Goal: Transaction & Acquisition: Book appointment/travel/reservation

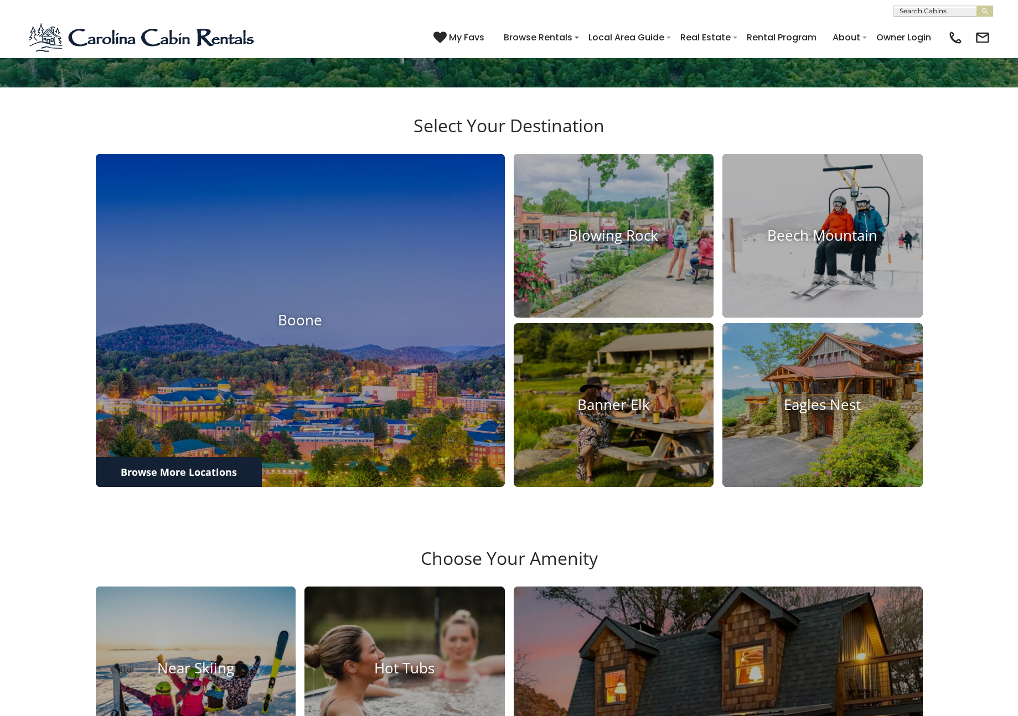
scroll to position [319, 0]
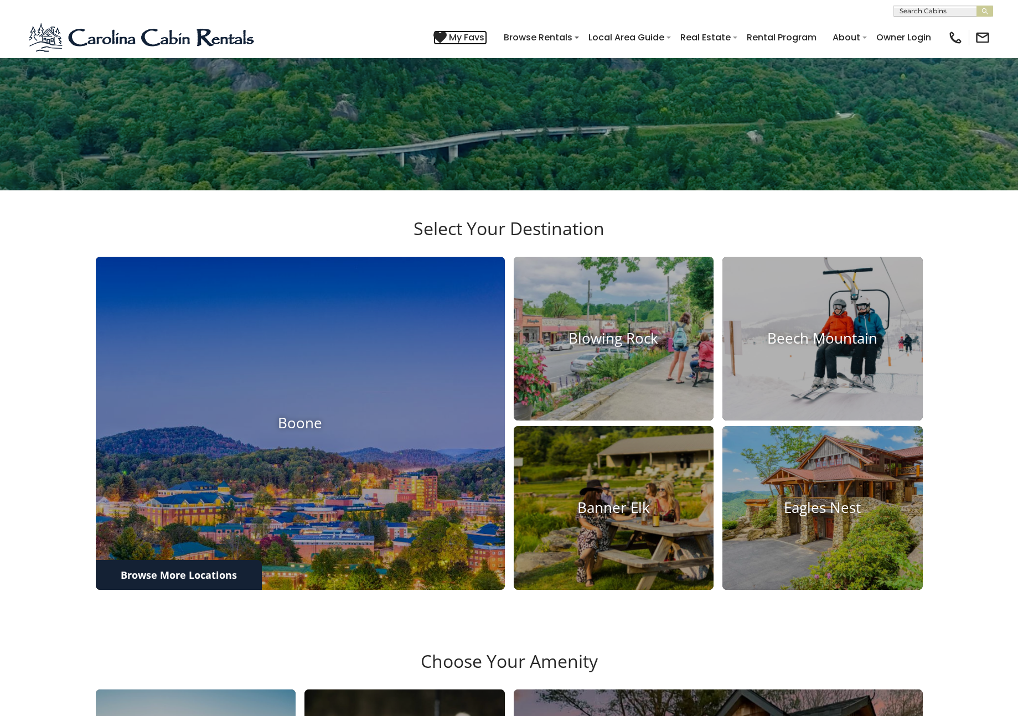
click at [477, 38] on span "My Favs" at bounding box center [466, 37] width 35 height 14
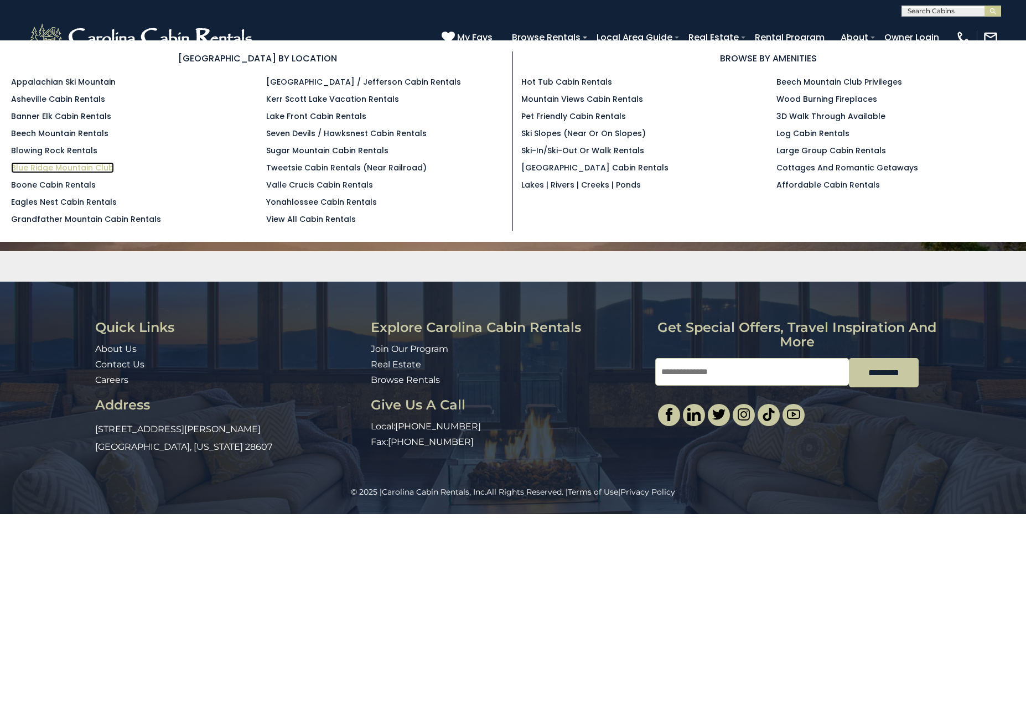
click at [36, 167] on link "Blue Ridge Mountain Club" at bounding box center [62, 167] width 103 height 11
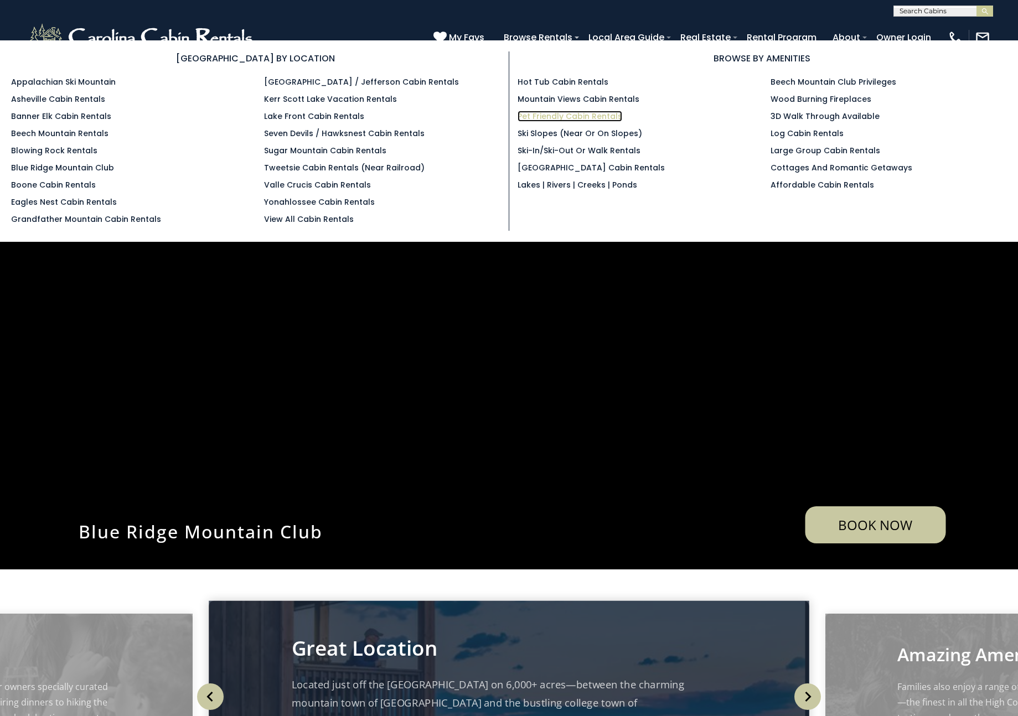
click at [552, 116] on link "Pet Friendly Cabin Rentals" at bounding box center [570, 116] width 105 height 11
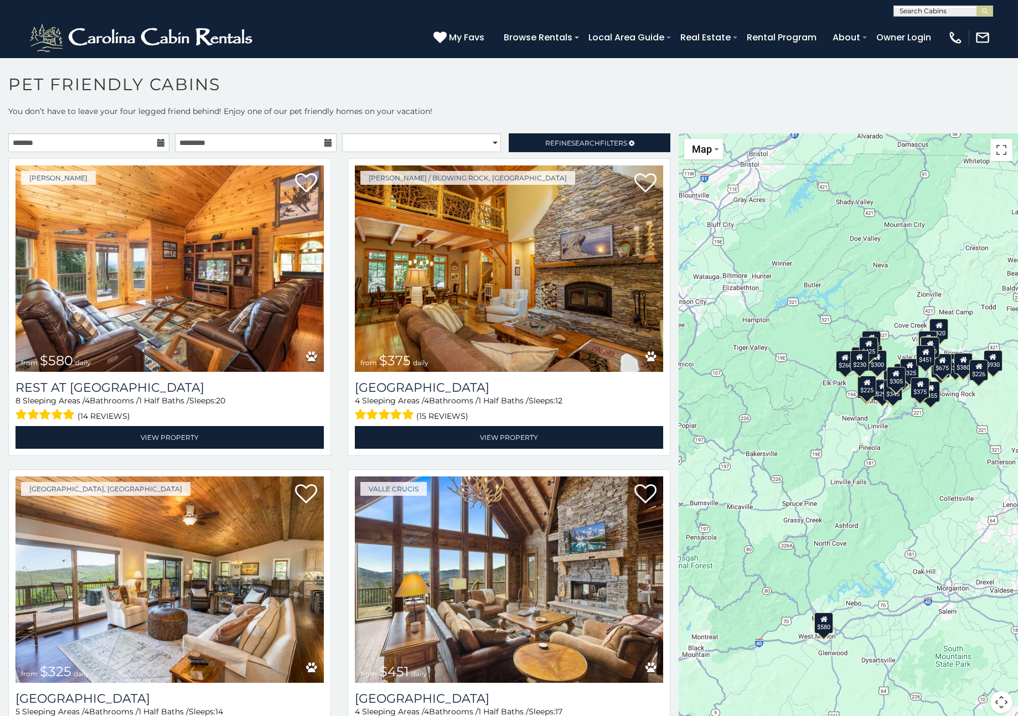
click at [159, 144] on icon at bounding box center [161, 143] width 8 height 8
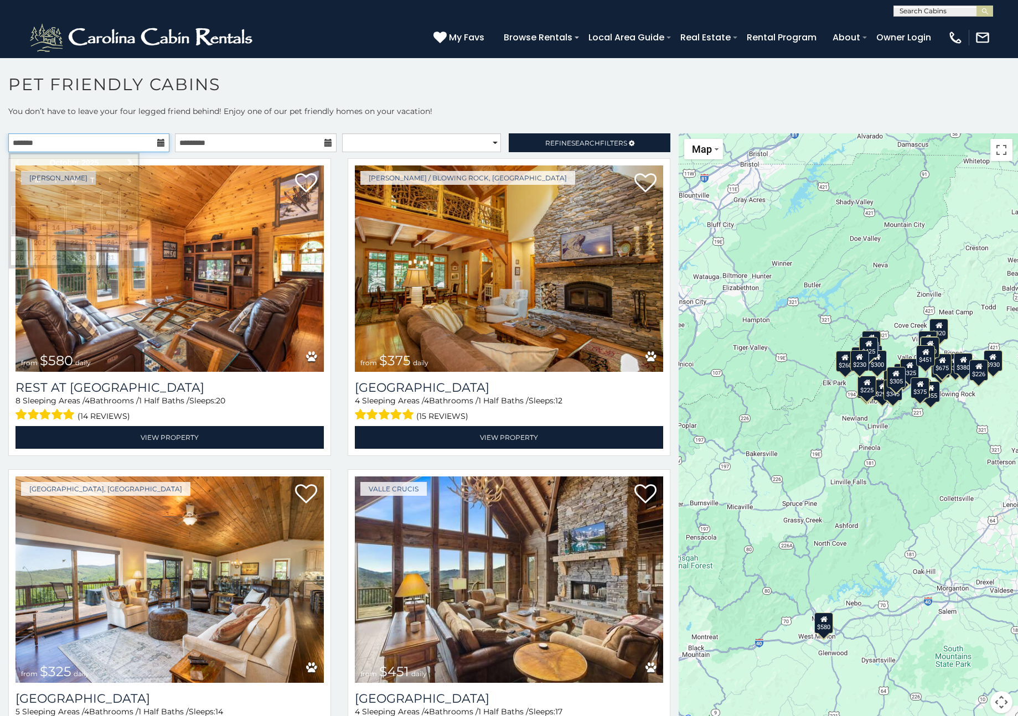
click at [153, 140] on input "text" at bounding box center [88, 142] width 161 height 19
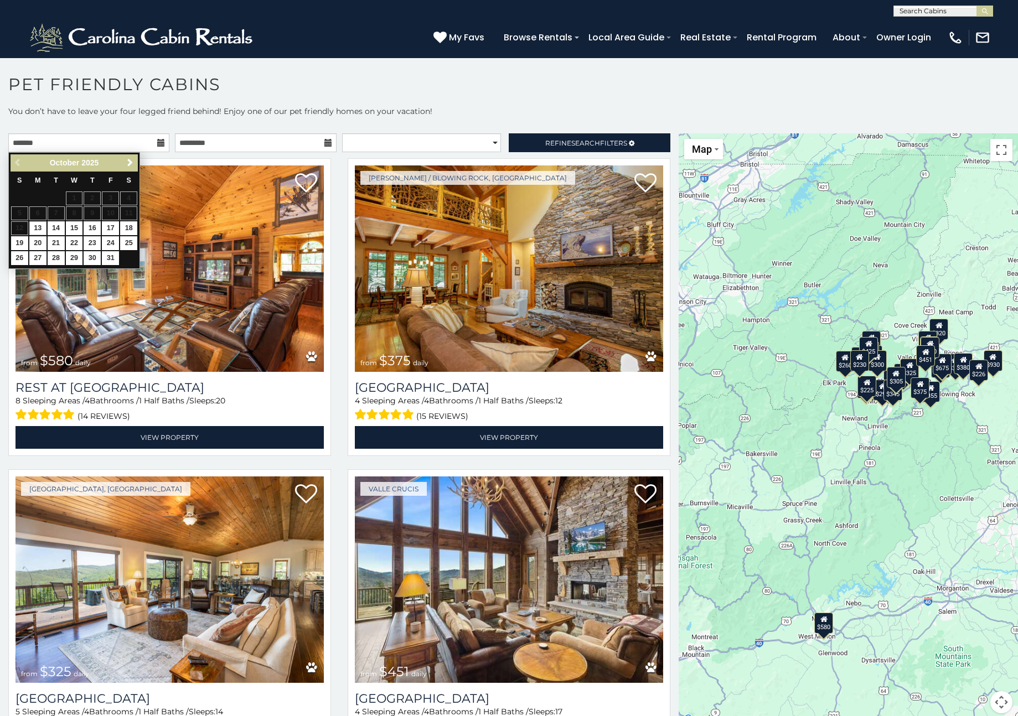
click at [157, 142] on icon at bounding box center [161, 143] width 8 height 8
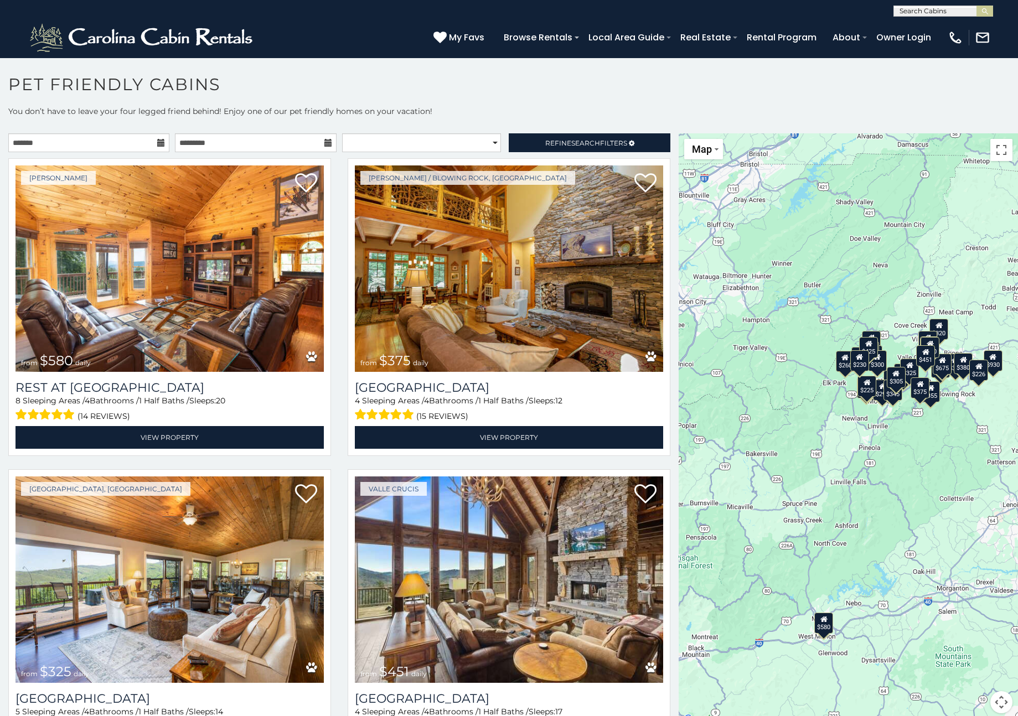
click at [157, 142] on icon at bounding box center [161, 143] width 8 height 8
click at [157, 143] on icon at bounding box center [161, 143] width 8 height 8
click at [158, 143] on icon at bounding box center [161, 143] width 8 height 8
click at [157, 143] on icon at bounding box center [161, 143] width 8 height 8
click at [108, 140] on input "text" at bounding box center [88, 142] width 161 height 19
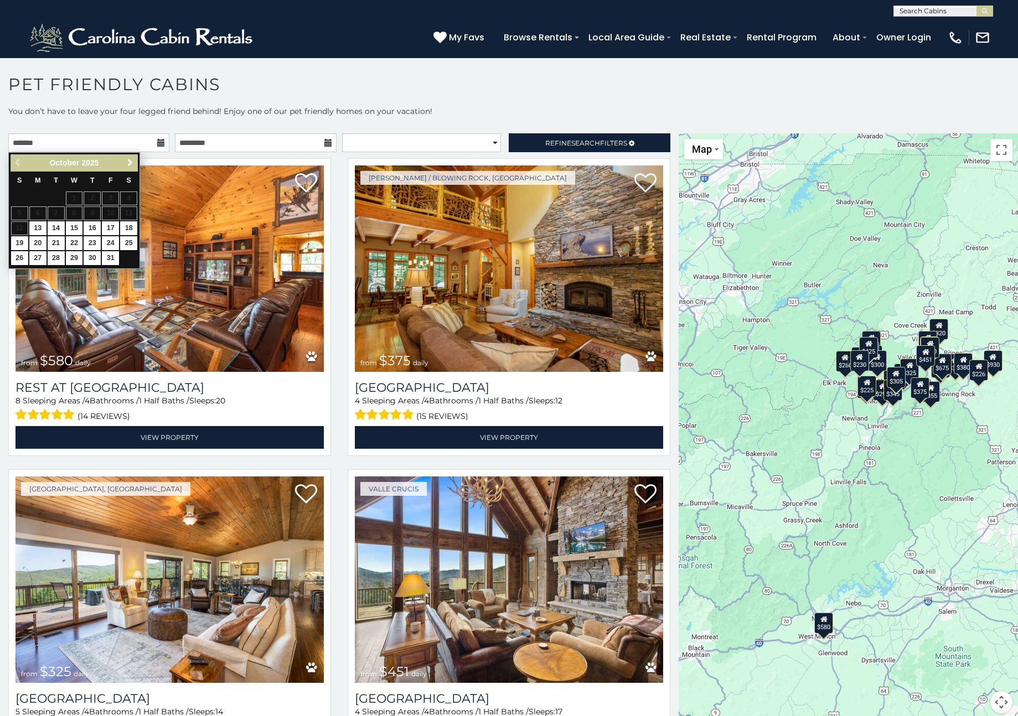
click at [127, 159] on span "Next" at bounding box center [130, 162] width 9 height 9
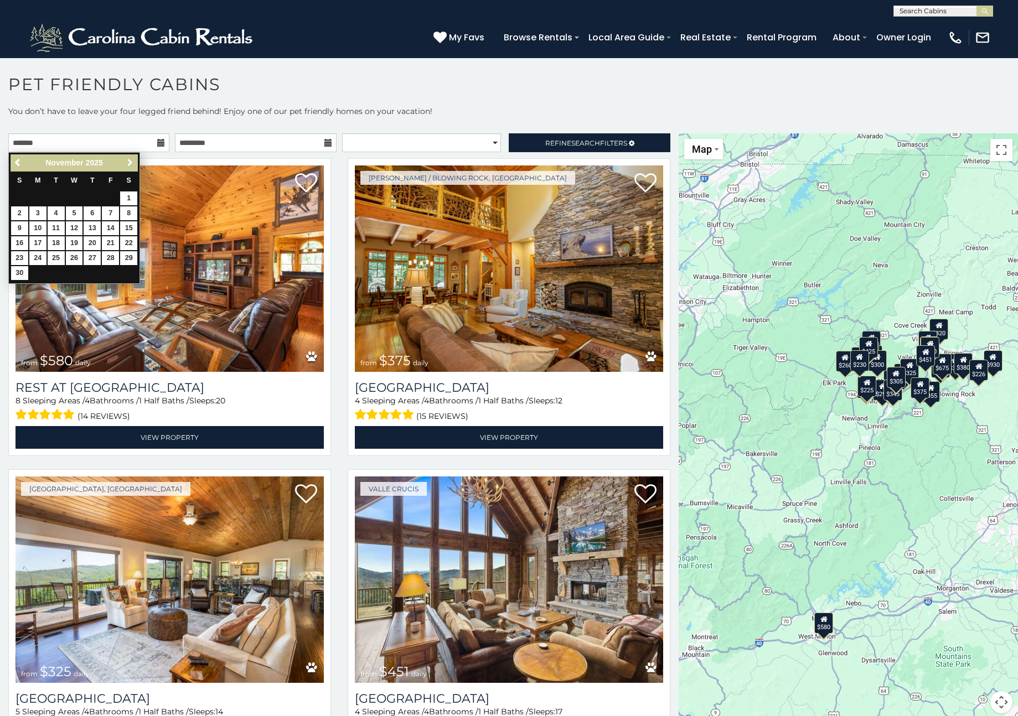
click at [127, 159] on span "Next" at bounding box center [130, 162] width 9 height 9
click at [38, 257] on link "29" at bounding box center [37, 258] width 17 height 14
type input "**********"
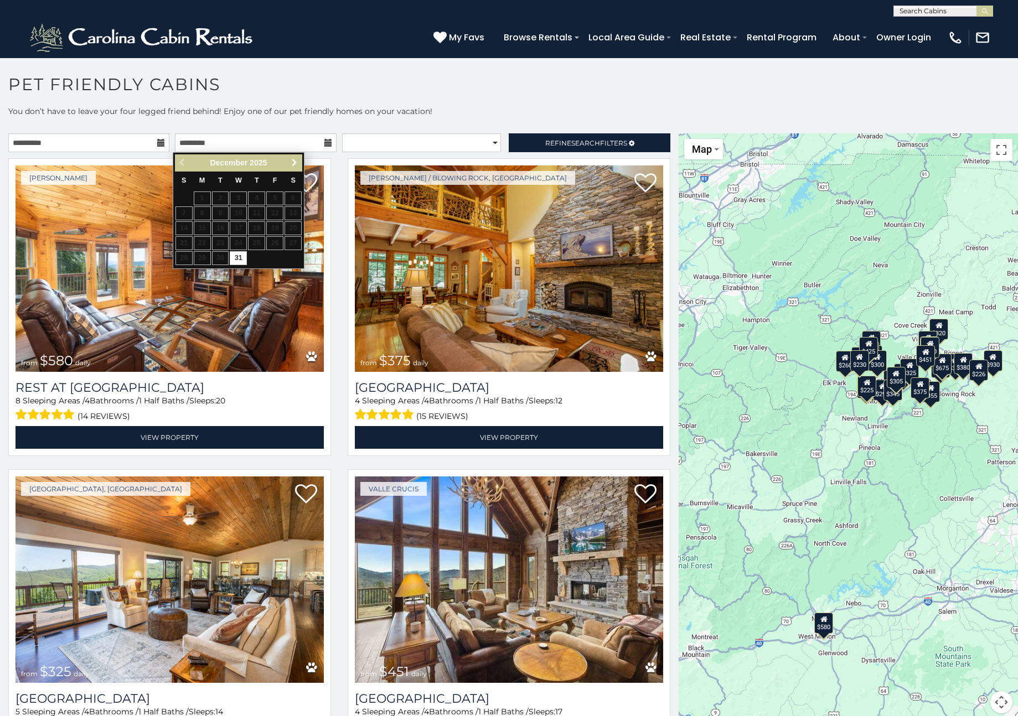
click at [294, 161] on span "Next" at bounding box center [294, 162] width 9 height 9
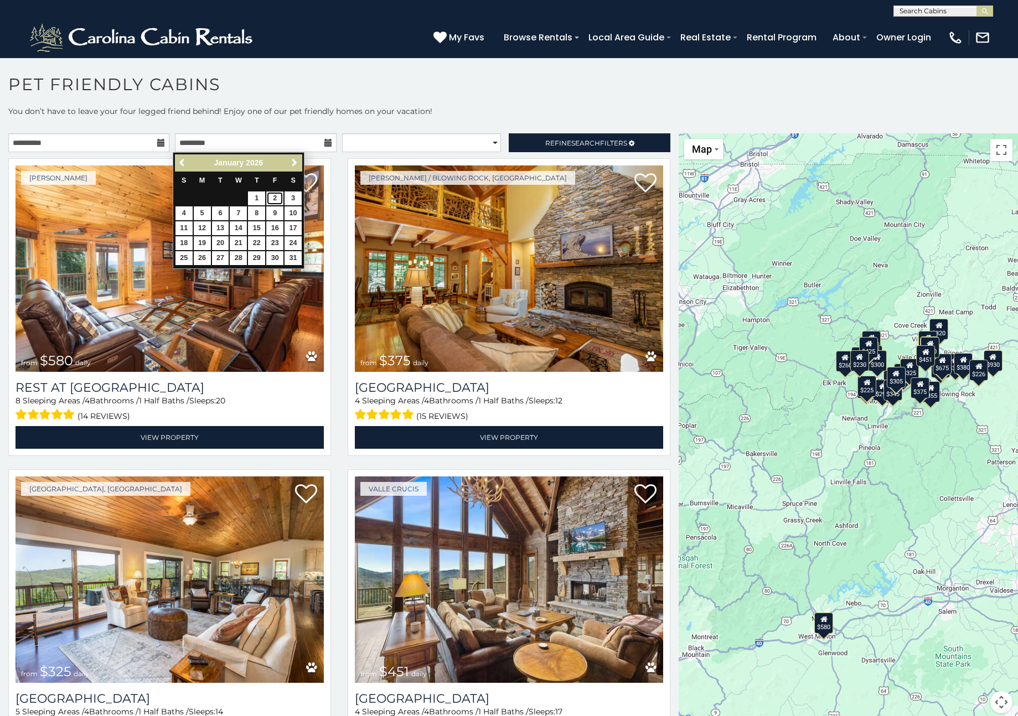
click at [278, 199] on link "2" at bounding box center [274, 199] width 17 height 14
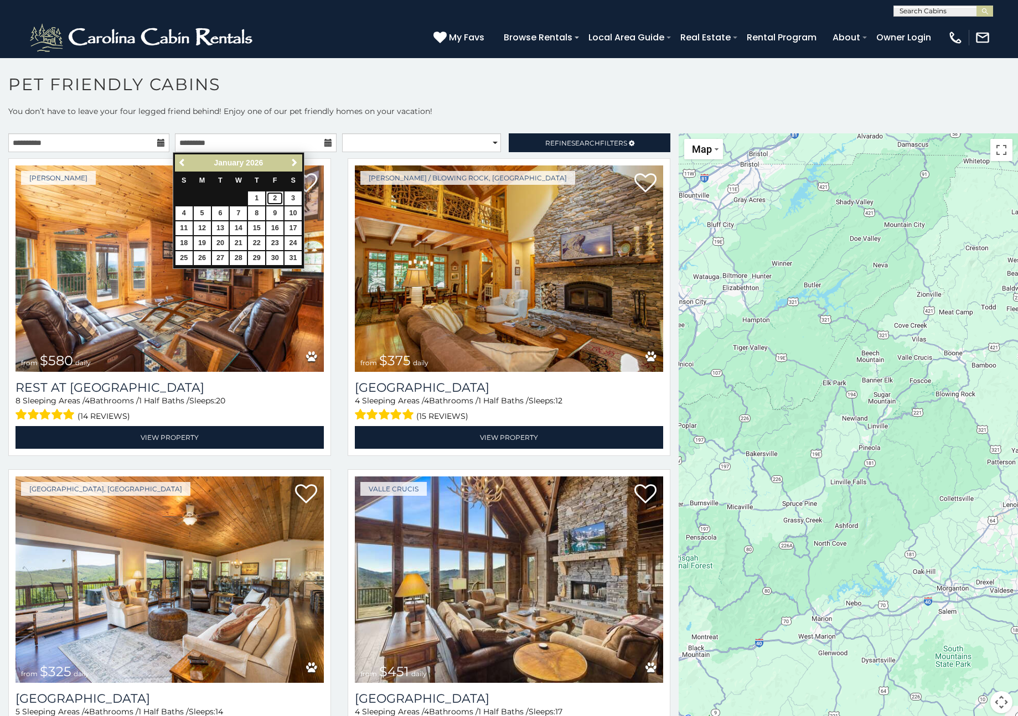
type input "**********"
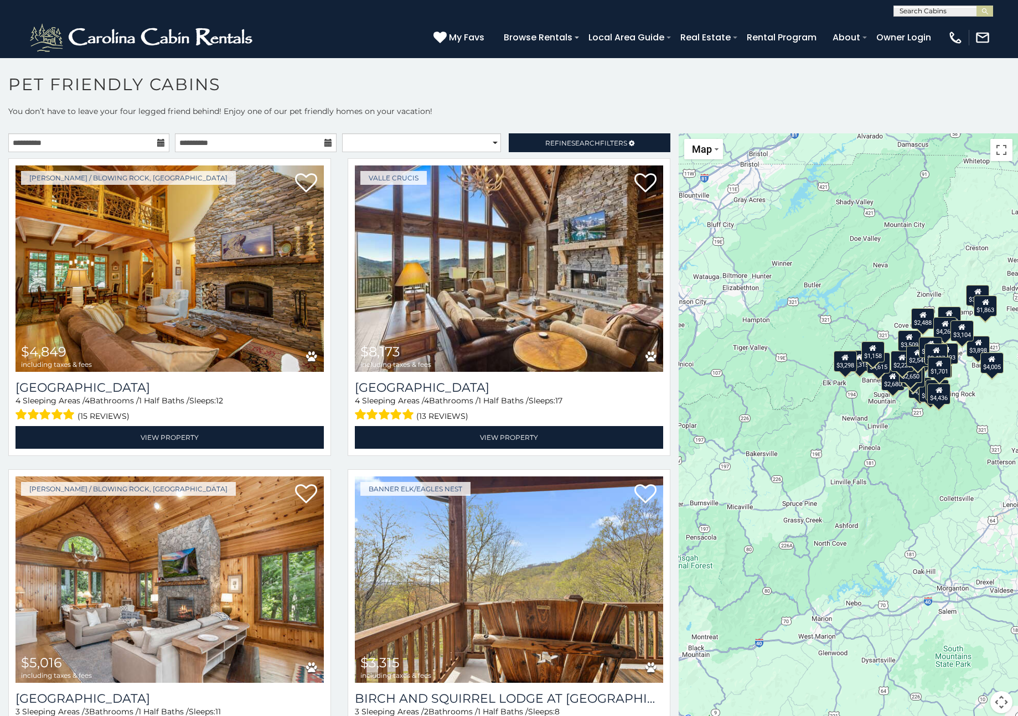
click at [575, 153] on div "**********" at bounding box center [339, 145] width 679 height 24
click at [571, 144] on span "Search" at bounding box center [585, 143] width 29 height 8
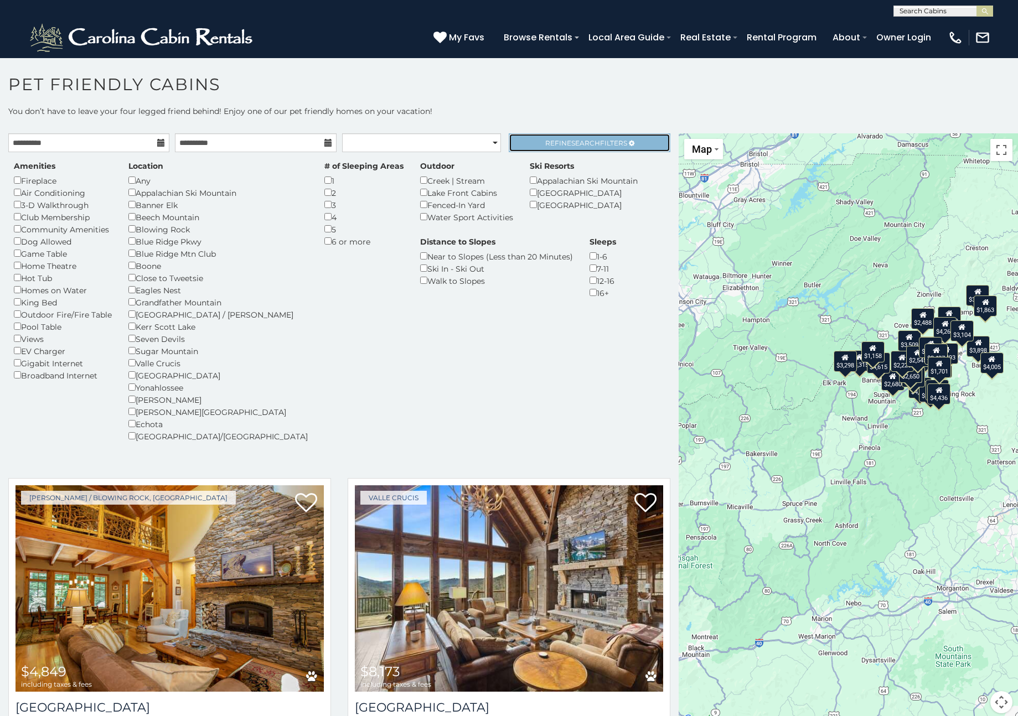
click at [571, 144] on span "Search" at bounding box center [585, 143] width 29 height 8
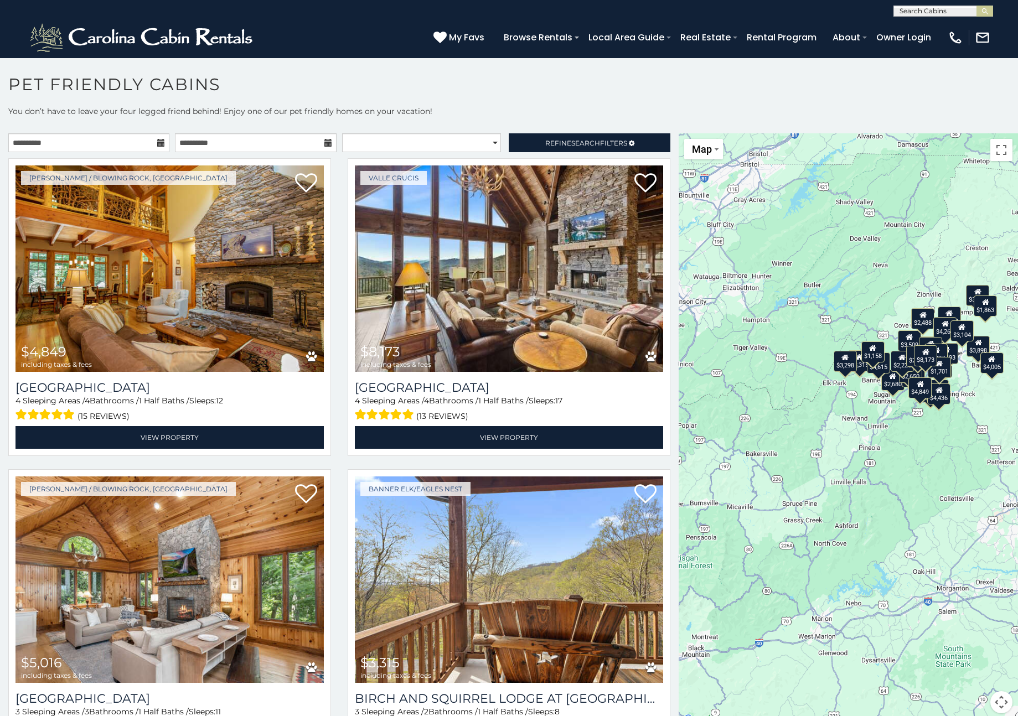
click at [159, 143] on icon at bounding box center [161, 143] width 8 height 8
click at [157, 142] on icon at bounding box center [161, 143] width 8 height 8
click at [68, 152] on div "**********" at bounding box center [339, 145] width 679 height 24
click at [54, 144] on input "**********" at bounding box center [88, 142] width 161 height 19
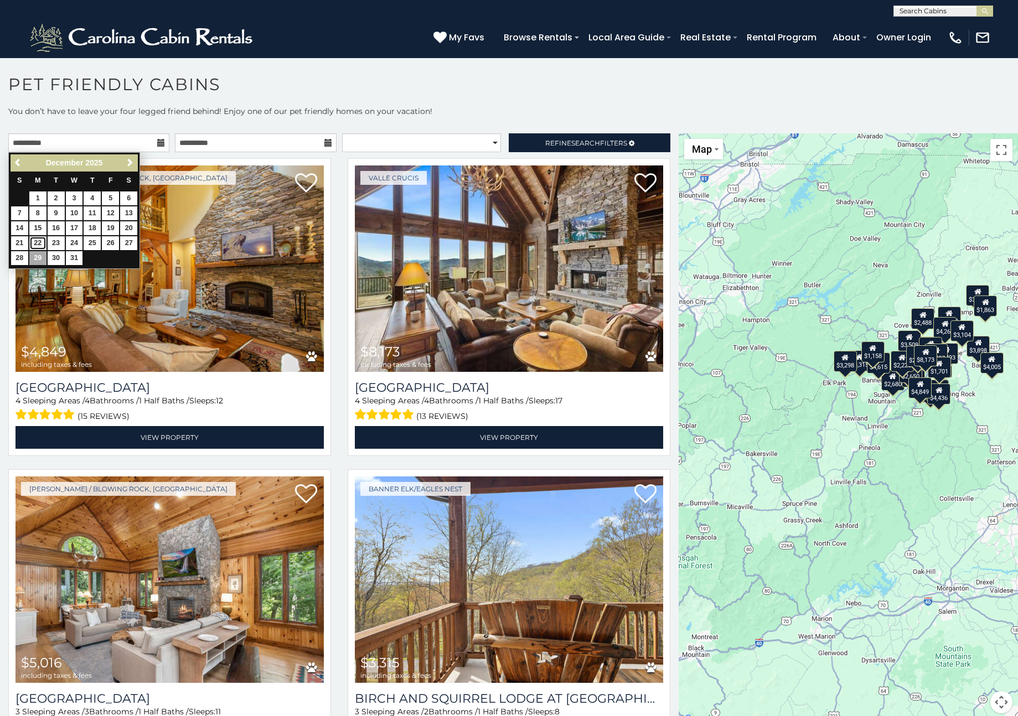
click at [35, 242] on link "22" at bounding box center [37, 243] width 17 height 14
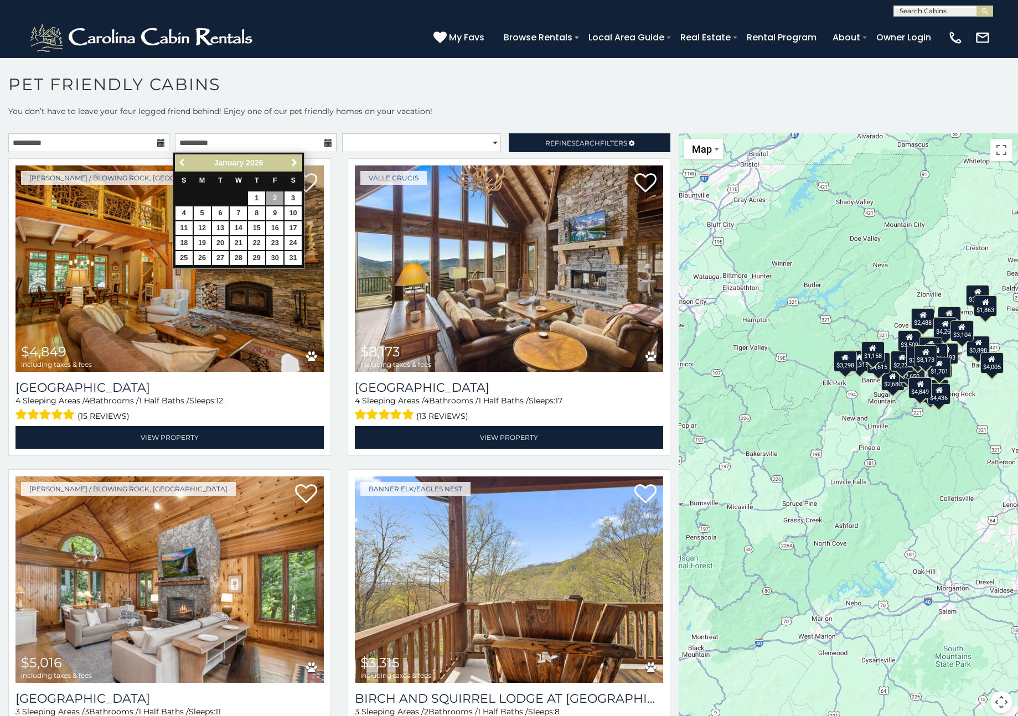
click at [179, 161] on span "Previous" at bounding box center [182, 162] width 9 height 9
click at [159, 144] on icon at bounding box center [161, 143] width 8 height 8
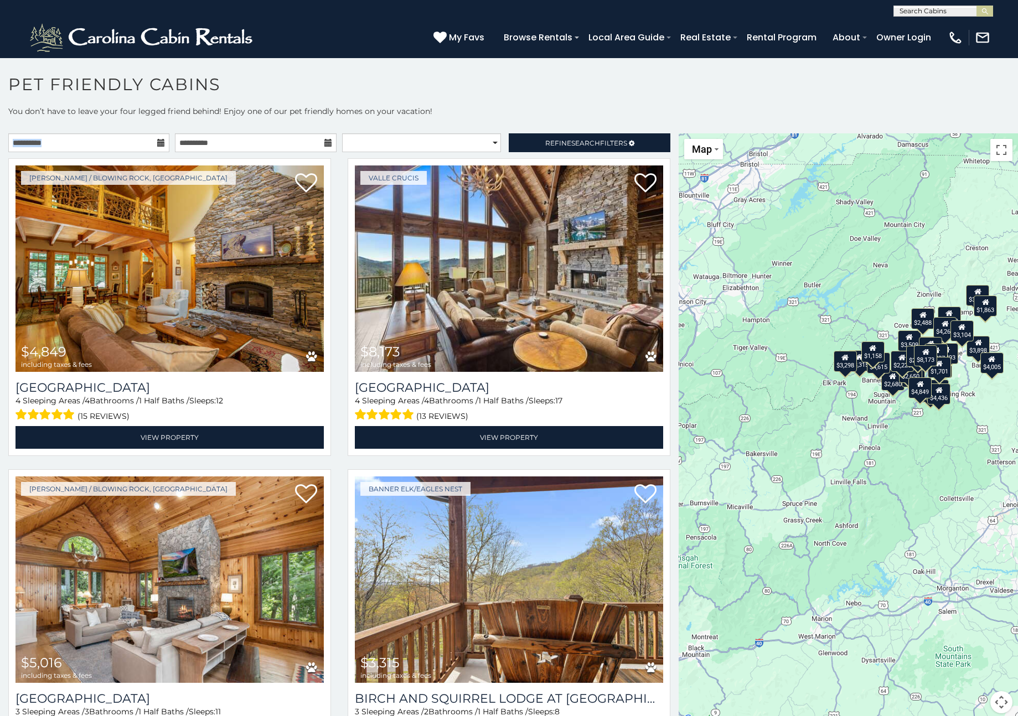
click at [158, 147] on div "**********" at bounding box center [88, 142] width 161 height 19
click at [159, 143] on icon at bounding box center [161, 143] width 8 height 8
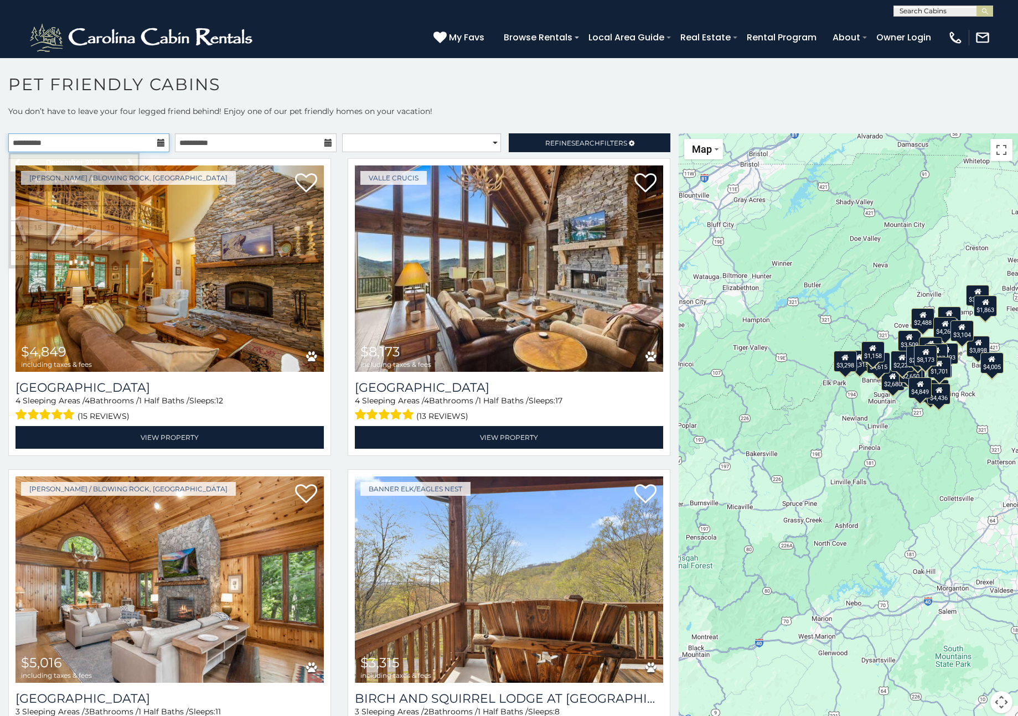
click at [42, 147] on input "**********" at bounding box center [88, 142] width 161 height 19
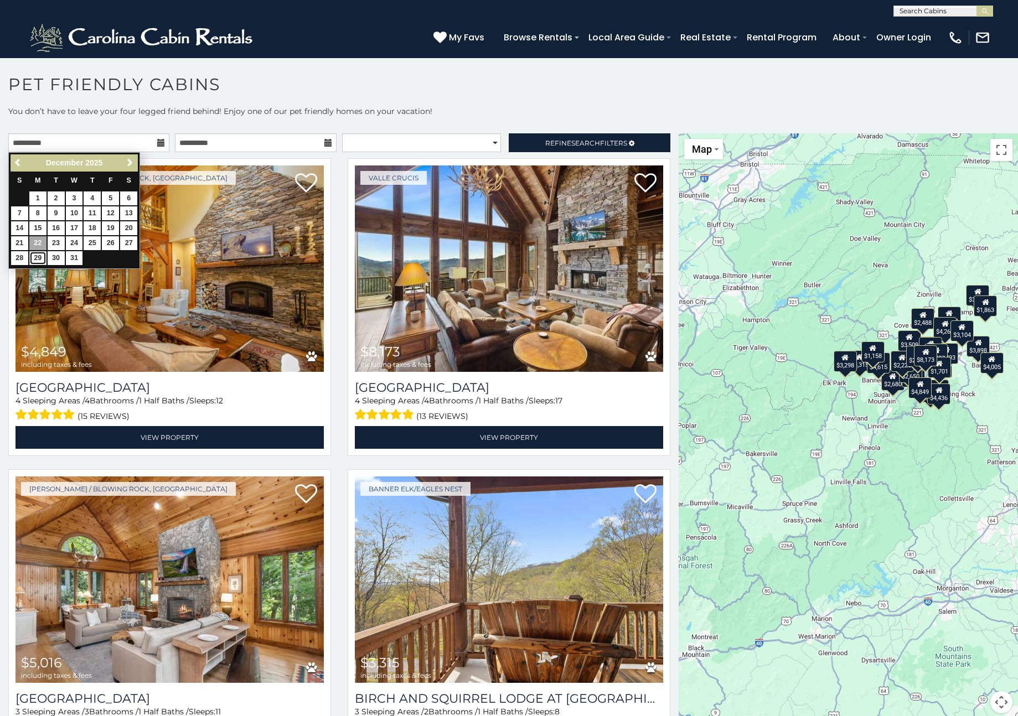
click at [37, 255] on link "29" at bounding box center [37, 258] width 17 height 14
type input "**********"
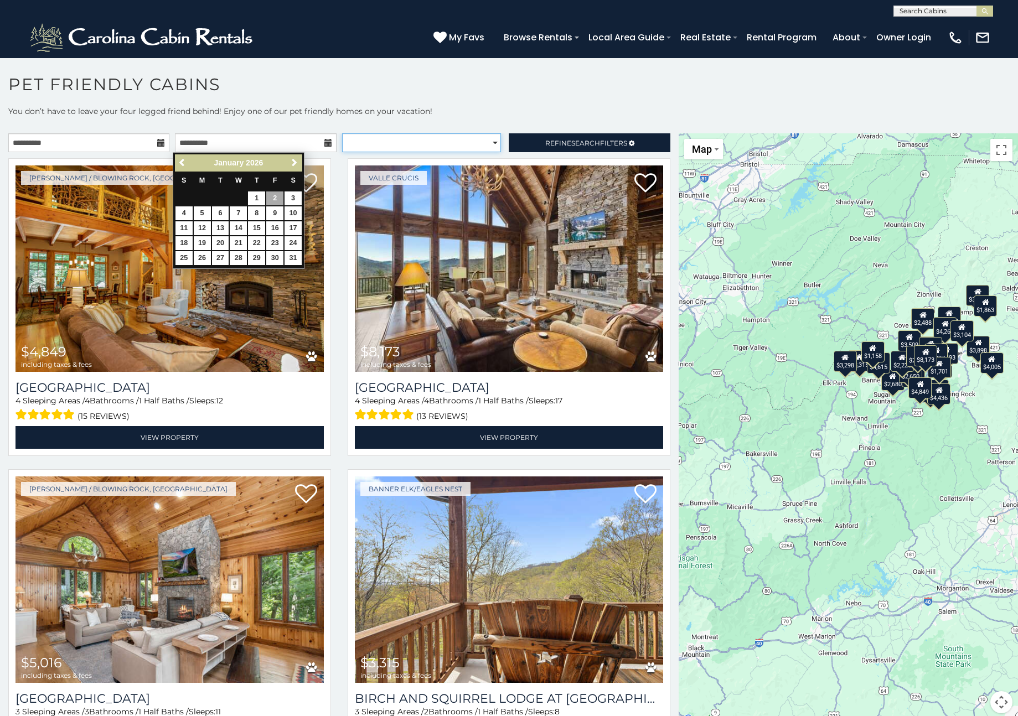
click at [482, 140] on select "**********" at bounding box center [421, 142] width 159 height 19
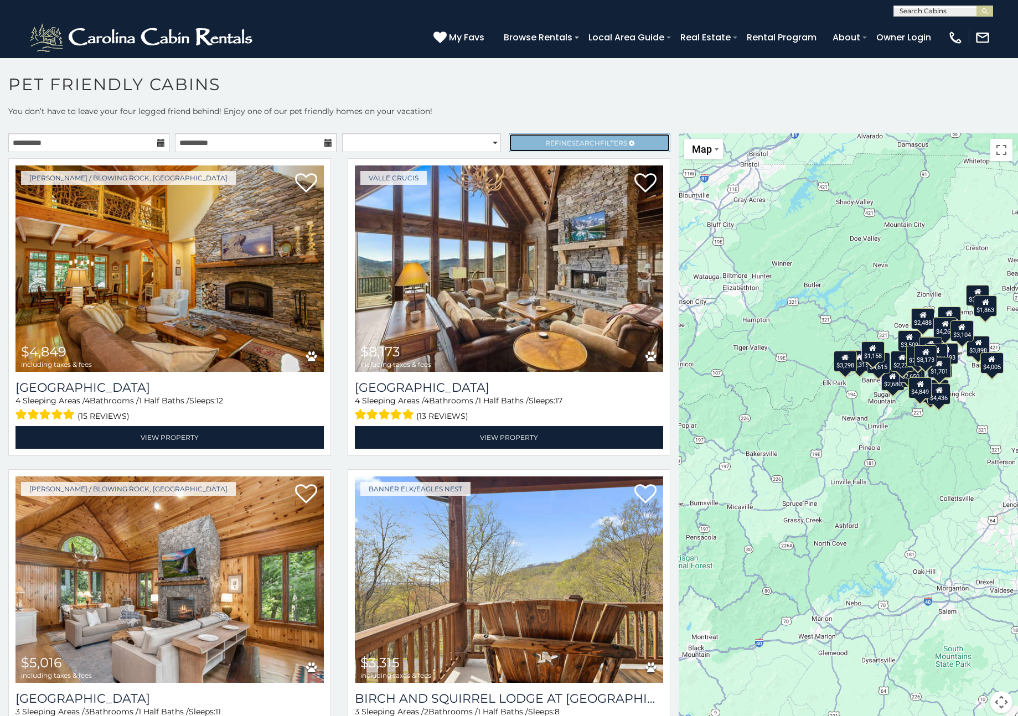
click at [545, 141] on span "Refine Search Filters" at bounding box center [586, 143] width 82 height 8
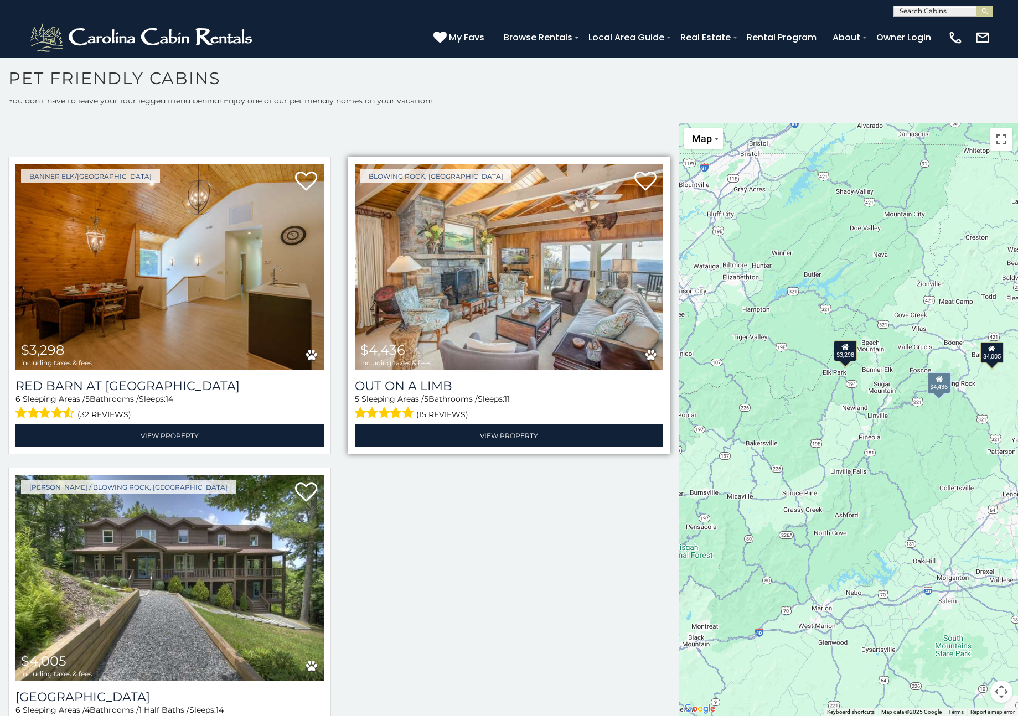
scroll to position [348, 0]
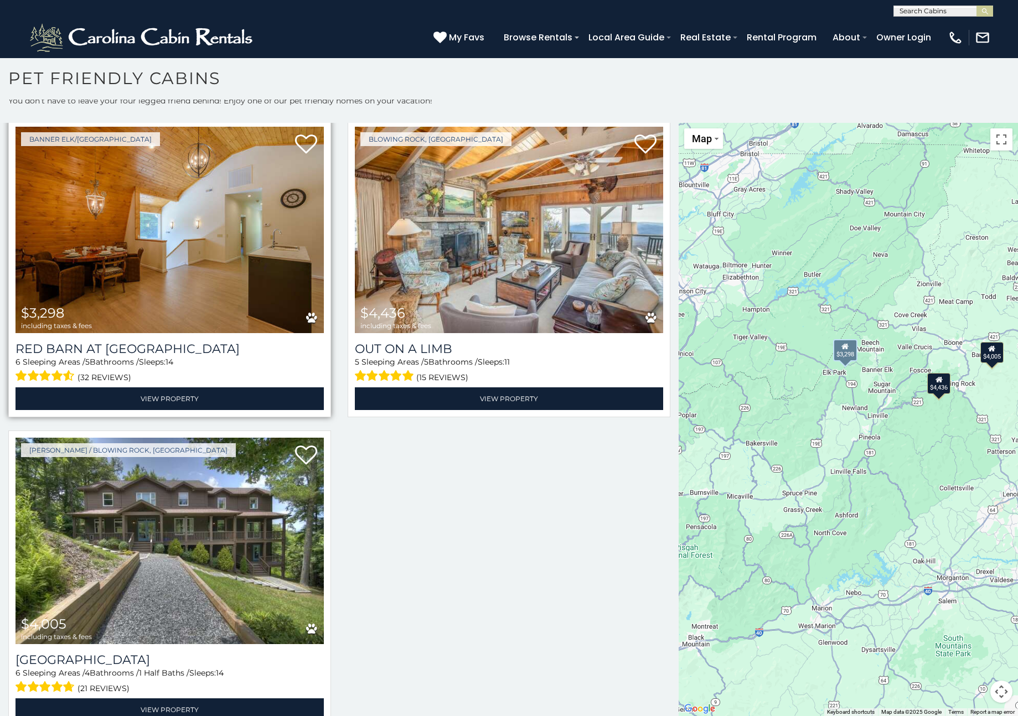
click at [233, 267] on img at bounding box center [170, 230] width 308 height 206
click at [267, 222] on img at bounding box center [170, 230] width 308 height 206
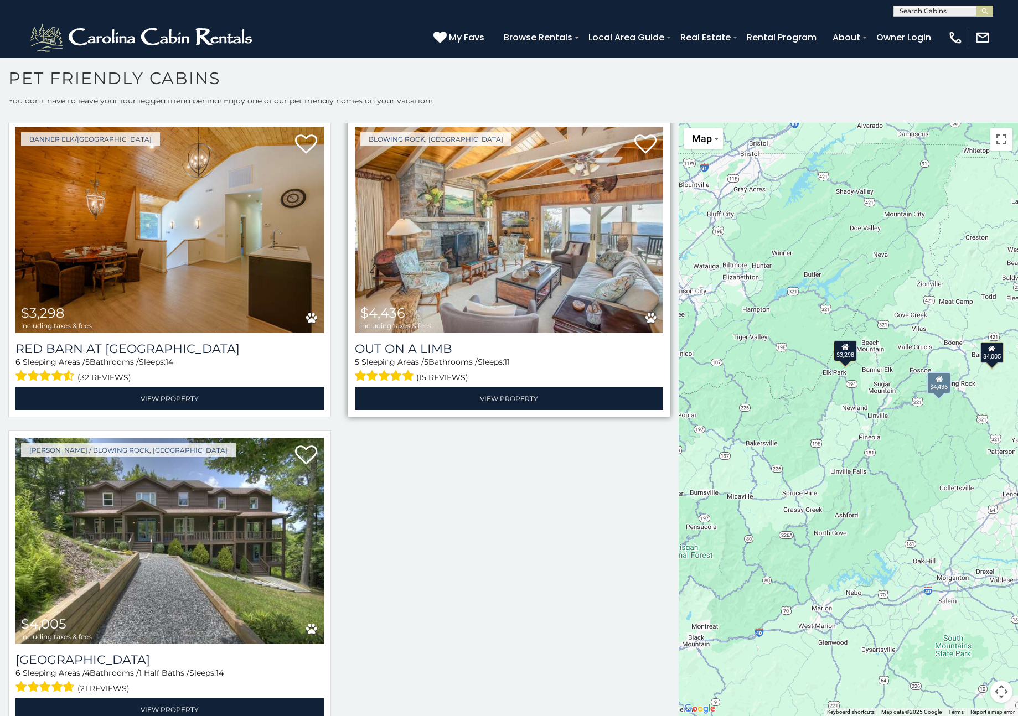
click at [448, 207] on img at bounding box center [509, 230] width 308 height 206
click at [528, 239] on img at bounding box center [509, 230] width 308 height 206
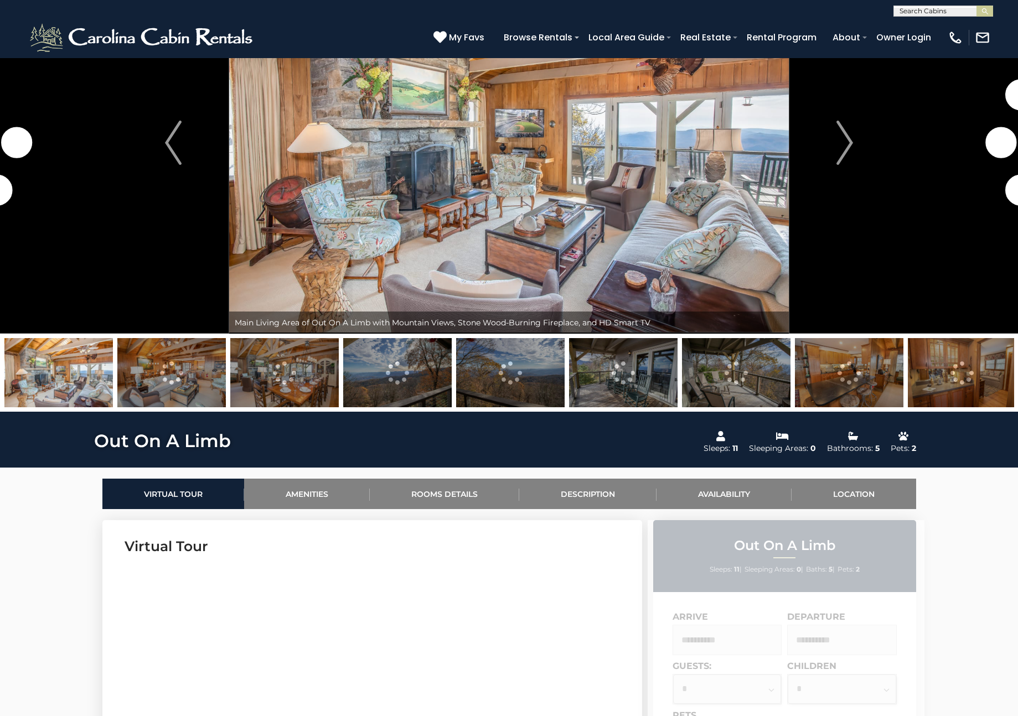
scroll to position [238, 0]
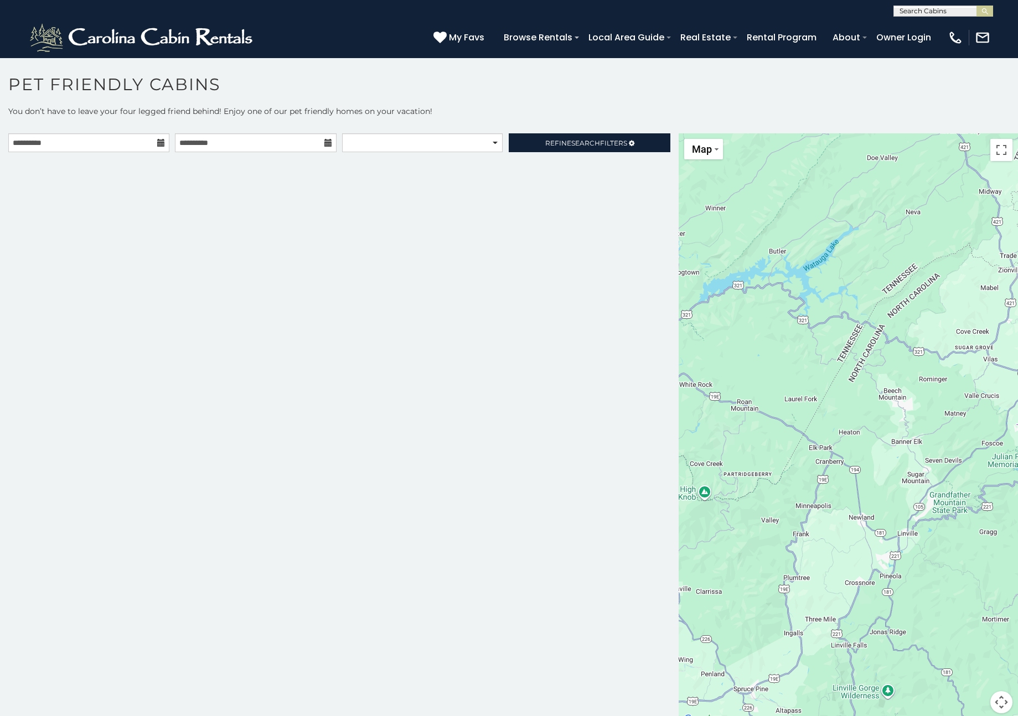
scroll to position [4, 0]
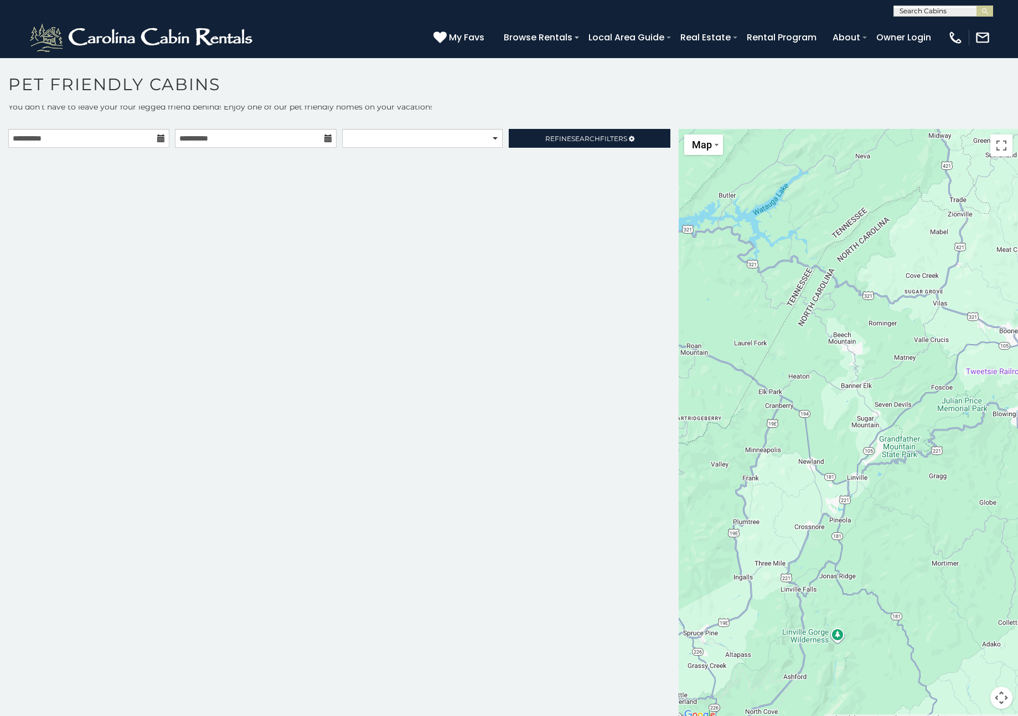
drag, startPoint x: 906, startPoint y: 501, endPoint x: 865, endPoint y: 455, distance: 61.9
click at [865, 455] on div at bounding box center [848, 425] width 339 height 593
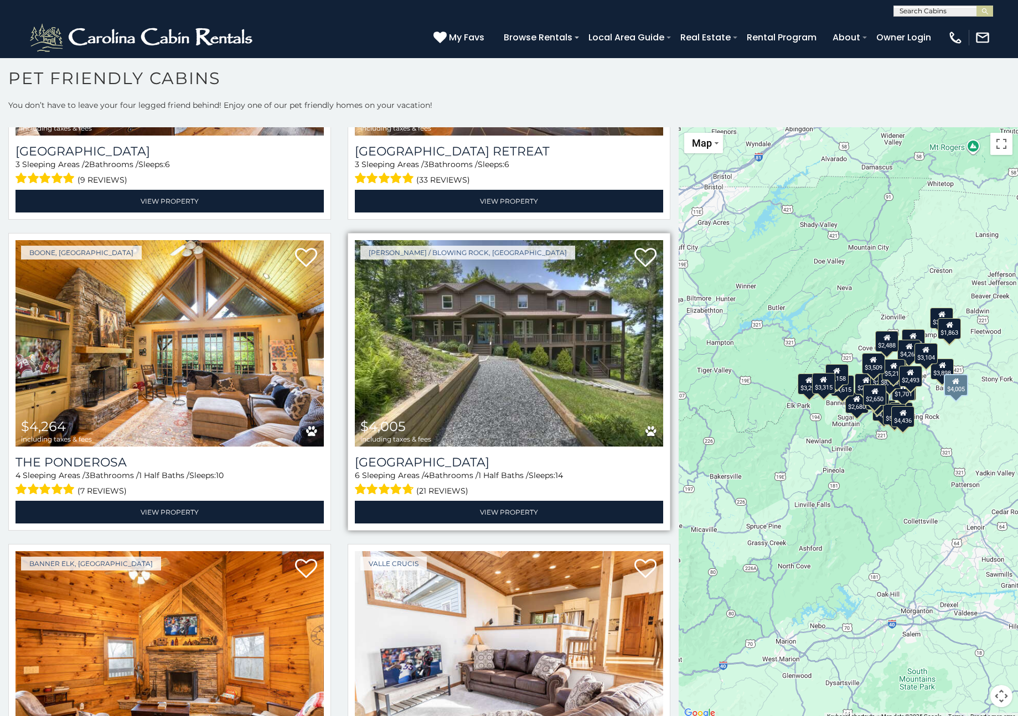
scroll to position [3082, 0]
